Goal: Information Seeking & Learning: Learn about a topic

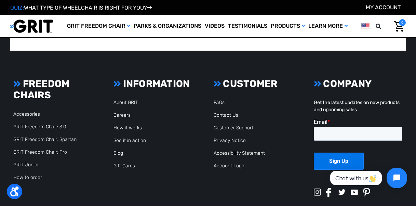
scroll to position [1585, 0]
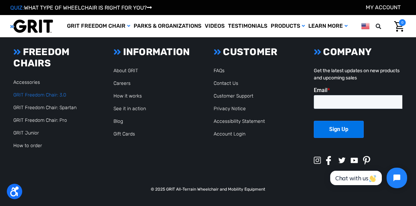
click at [44, 94] on link "GRIT Freedom Chair: 3.0" at bounding box center [39, 95] width 53 height 6
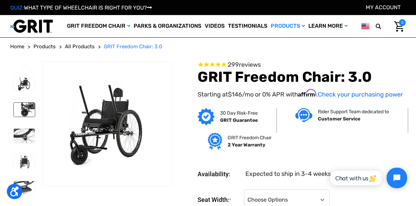
click at [24, 110] on img at bounding box center [24, 110] width 21 height 14
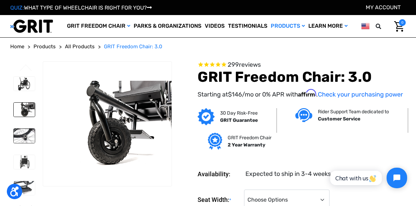
click at [20, 133] on img at bounding box center [24, 136] width 21 height 14
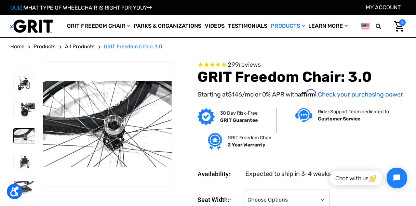
click at [22, 152] on li at bounding box center [23, 161] width 27 height 21
click at [23, 155] on img at bounding box center [24, 162] width 21 height 14
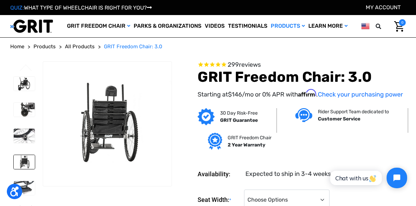
scroll to position [80, 0]
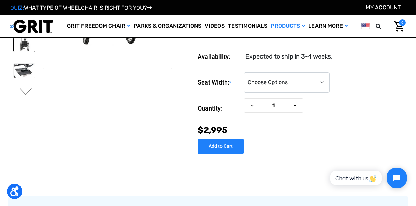
click at [25, 91] on button "Next" at bounding box center [26, 92] width 14 height 8
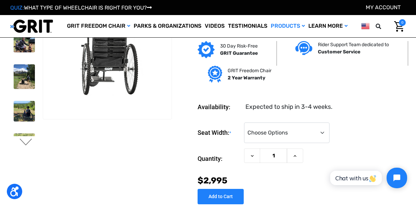
scroll to position [0, 0]
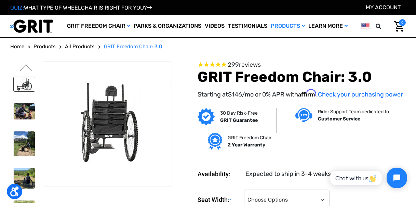
click at [27, 84] on img at bounding box center [24, 84] width 21 height 14
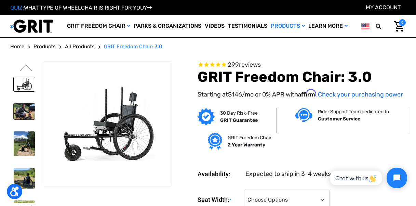
click at [23, 108] on img at bounding box center [24, 111] width 21 height 16
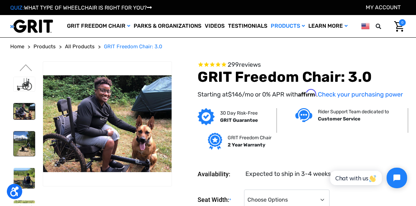
click at [18, 133] on img at bounding box center [24, 143] width 21 height 25
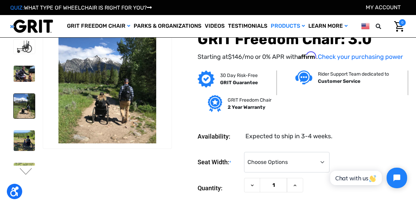
scroll to position [80, 0]
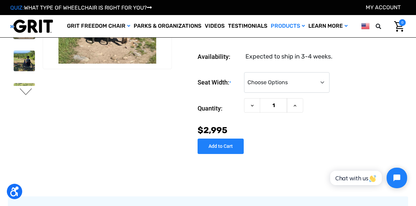
click at [25, 93] on button "Next" at bounding box center [26, 92] width 14 height 8
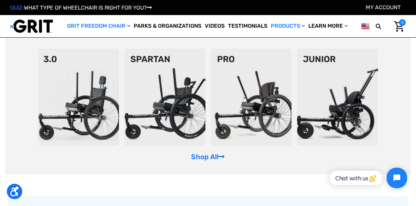
click at [96, 73] on img at bounding box center [78, 97] width 81 height 97
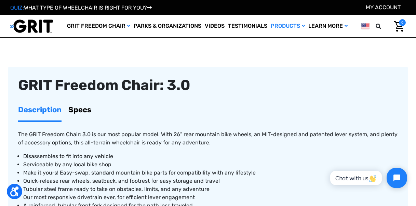
scroll to position [239, 0]
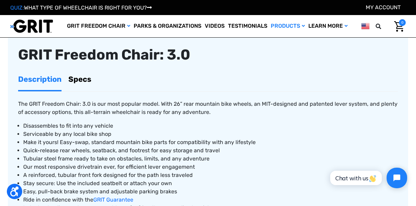
click at [81, 84] on link "Specs" at bounding box center [79, 79] width 23 height 22
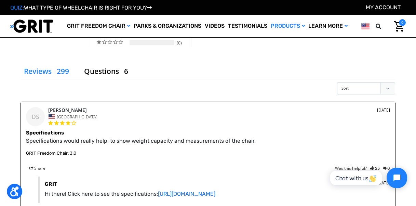
scroll to position [957, 0]
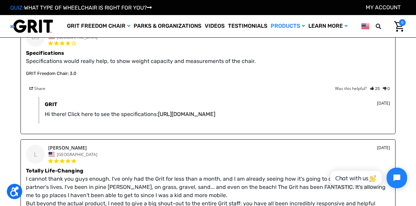
click at [181, 115] on link "https://www.gogrit.us/specifications" at bounding box center [186, 114] width 57 height 6
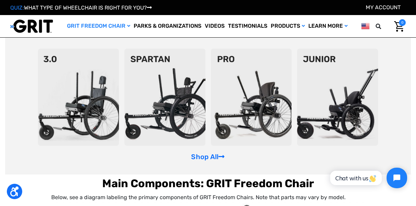
click at [82, 68] on img at bounding box center [78, 97] width 81 height 97
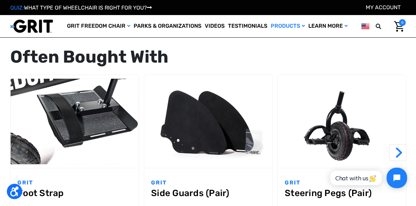
scroll to position [638, 0]
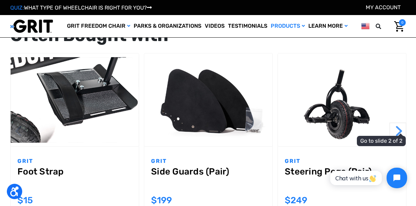
click at [400, 132] on button "Next" at bounding box center [397, 130] width 17 height 17
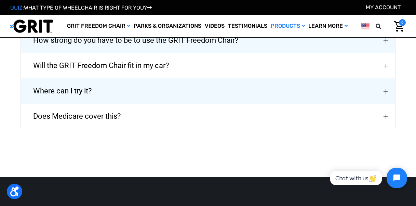
scroll to position [1516, 0]
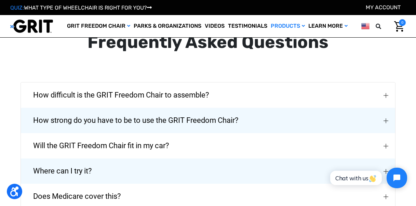
click at [154, 150] on span "Will the GRIT Freedom Chair fit in my car?" at bounding box center [101, 145] width 156 height 25
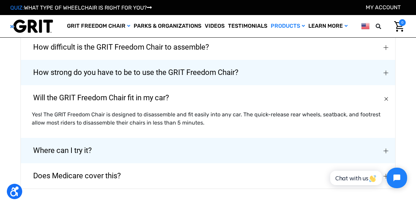
scroll to position [1596, 0]
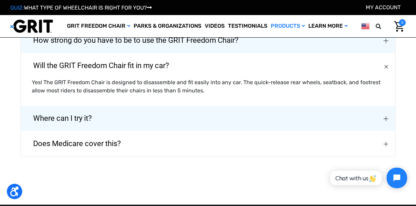
click at [149, 148] on button "Does Medicare cover this?" at bounding box center [208, 143] width 374 height 25
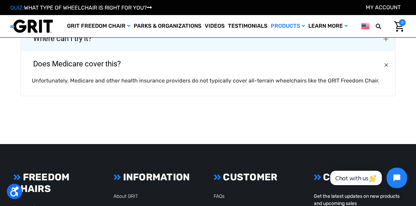
scroll to position [1755, 0]
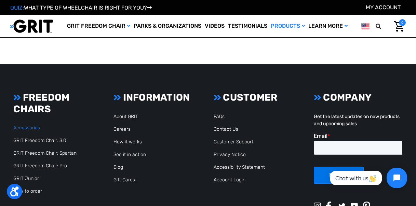
click at [24, 130] on link "Accessories" at bounding box center [26, 128] width 27 height 6
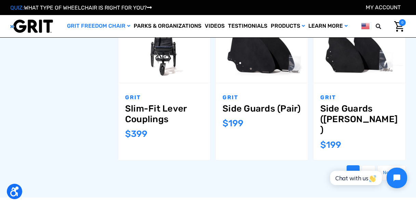
scroll to position [718, 0]
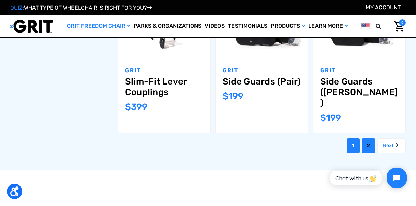
click at [367, 138] on link "2" at bounding box center [369, 145] width 14 height 15
